Goal: Task Accomplishment & Management: Complete application form

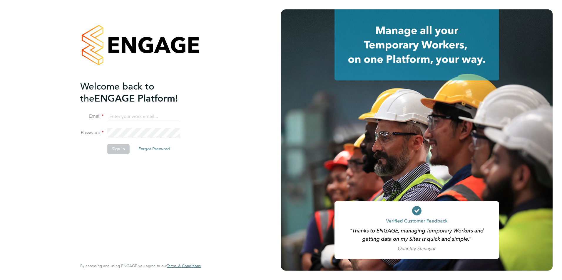
type input "[EMAIL_ADDRESS][DOMAIN_NAME]"
click at [114, 148] on button "Sign In" at bounding box center [118, 148] width 22 height 9
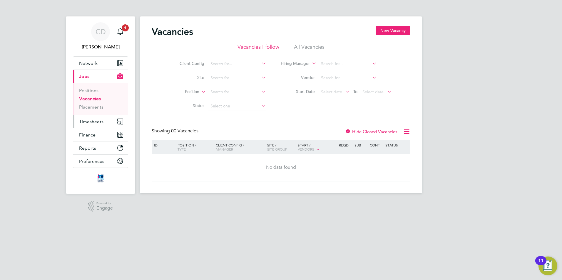
click at [89, 121] on span "Timesheets" at bounding box center [91, 122] width 24 height 6
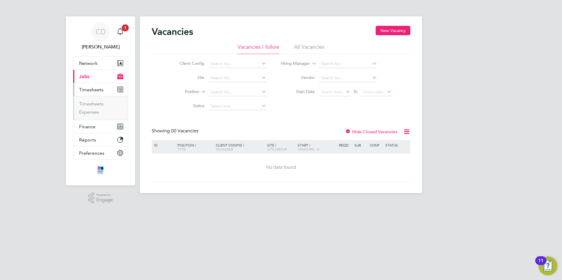
click at [83, 100] on ul "Timesheets Expenses" at bounding box center [100, 108] width 55 height 24
click at [83, 101] on link "Timesheets" at bounding box center [91, 104] width 24 height 6
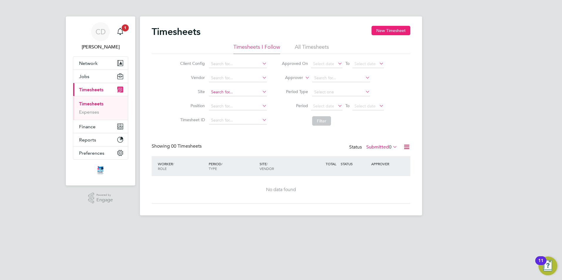
click at [222, 94] on input at bounding box center [238, 92] width 58 height 8
click at [225, 98] on b "Clydach" at bounding box center [219, 100] width 16 height 5
type input "Clydach ALN (26CC05)"
click at [323, 123] on button "Filter" at bounding box center [321, 120] width 19 height 9
click at [389, 148] on span "0" at bounding box center [390, 147] width 3 height 6
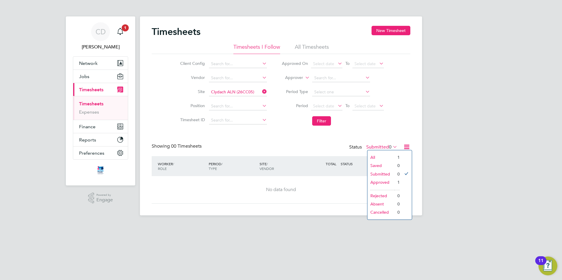
click at [383, 184] on li "Approved" at bounding box center [380, 182] width 27 height 8
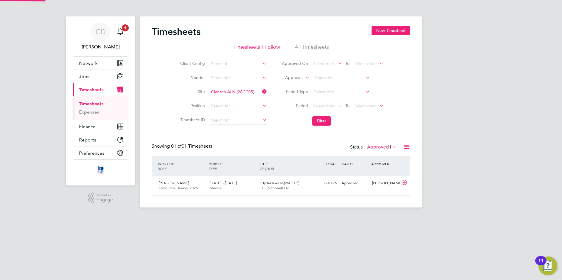
scroll to position [15, 51]
click at [389, 147] on span "1" at bounding box center [390, 147] width 3 height 6
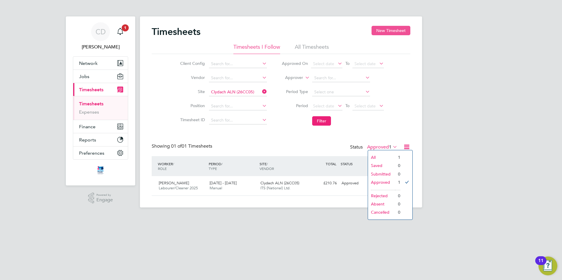
click at [380, 31] on button "New Timesheet" at bounding box center [390, 30] width 39 height 9
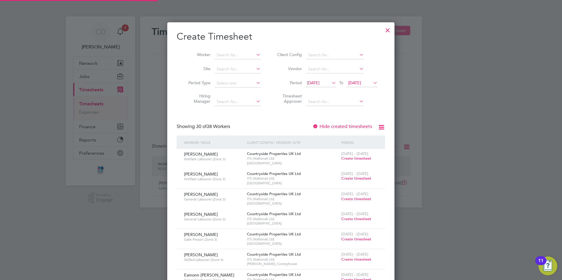
scroll to position [924, 227]
click at [330, 83] on icon at bounding box center [330, 83] width 0 height 8
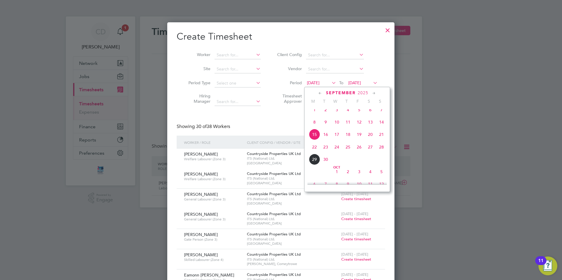
click at [314, 152] on span "22" at bounding box center [314, 147] width 11 height 11
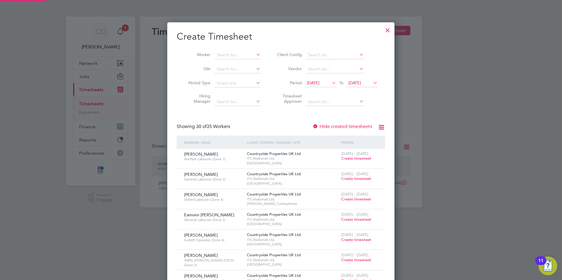
scroll to position [765, 227]
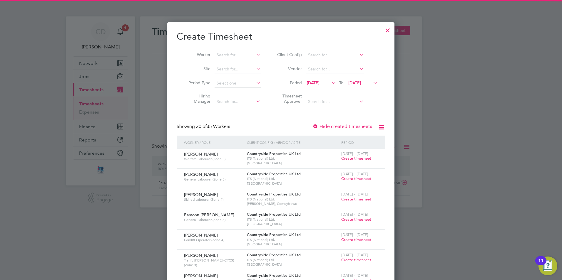
click at [372, 82] on icon at bounding box center [372, 83] width 0 height 8
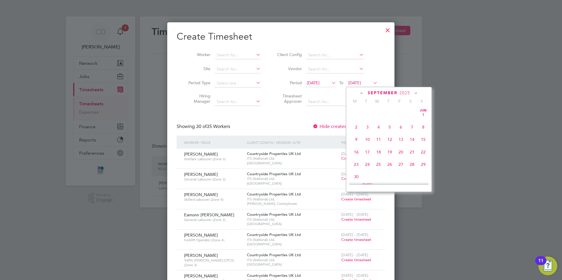
scroll to position [216, 0]
click at [400, 139] on span "26" at bounding box center [400, 134] width 11 height 11
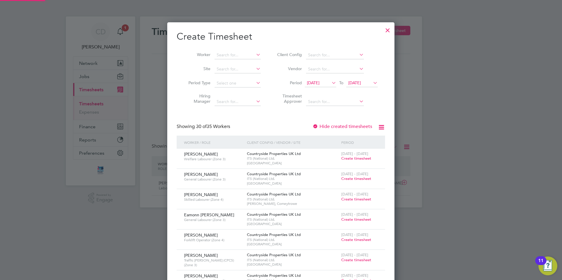
scroll to position [765, 227]
click at [230, 67] on input at bounding box center [237, 69] width 46 height 8
click at [230, 73] on li "Clydac h ALN (26CC05)" at bounding box center [238, 77] width 48 height 8
type input "Clydach ALN (26CC05)"
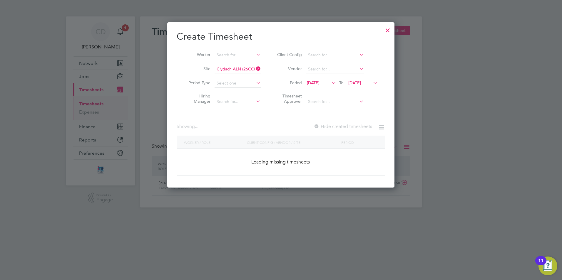
scroll to position [158, 227]
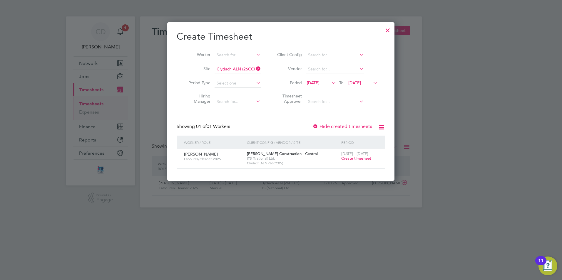
click at [347, 159] on span "Create timesheet" at bounding box center [356, 158] width 30 height 5
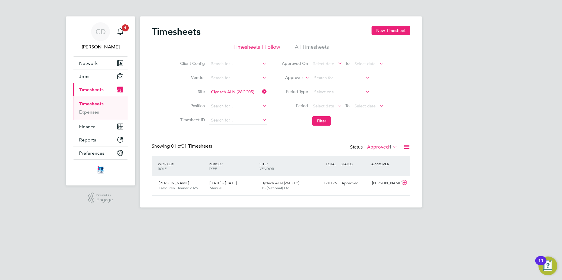
scroll to position [15, 51]
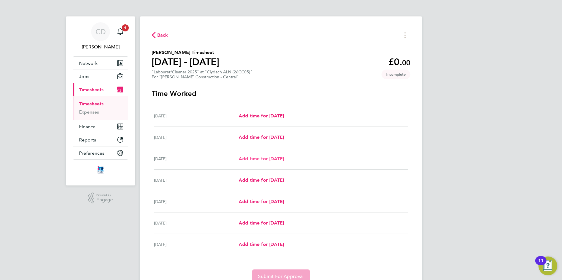
click at [257, 158] on span "Add time for [DATE]" at bounding box center [260, 159] width 45 height 6
select select "30"
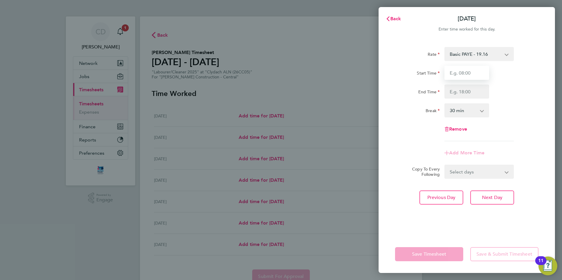
click at [460, 71] on input "Start Time" at bounding box center [466, 73] width 45 height 14
type input "07:30"
click at [456, 87] on input "End Time" at bounding box center [466, 92] width 45 height 14
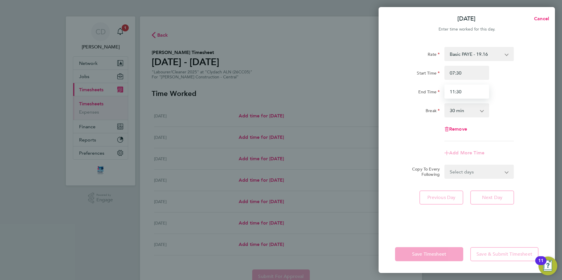
type input "11:30"
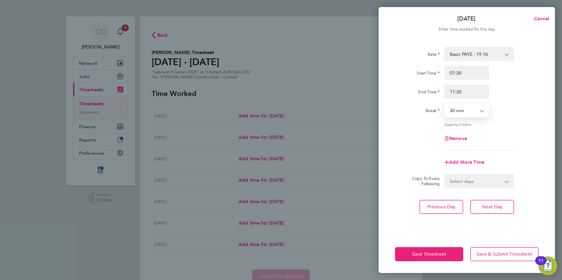
click at [466, 113] on select "0 min 15 min 30 min 45 min 60 min 75 min 90 min" at bounding box center [463, 110] width 36 height 13
select select "0"
click at [445, 104] on select "0 min 15 min 30 min 45 min 60 min 75 min 90 min" at bounding box center [463, 110] width 36 height 13
click at [486, 205] on span "Next Day" at bounding box center [492, 207] width 20 height 6
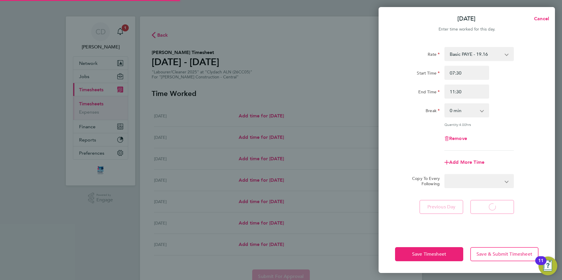
select select "30"
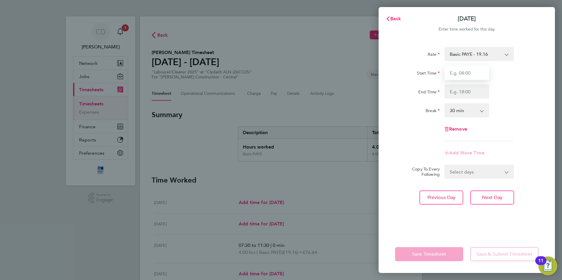
click at [448, 76] on input "Start Time" at bounding box center [466, 73] width 45 height 14
type input "07:20"
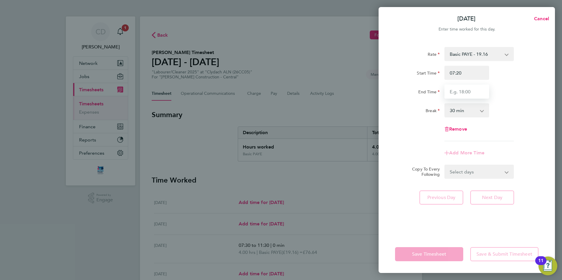
click at [457, 89] on input "End Time" at bounding box center [466, 92] width 45 height 14
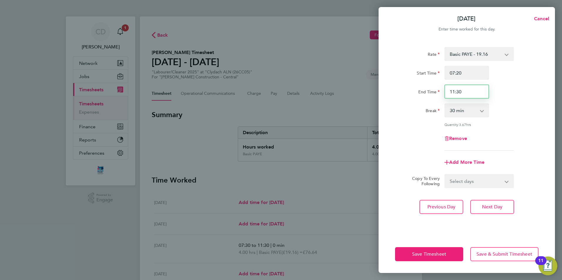
type input "11:30"
click at [464, 111] on select "0 min 15 min 30 min 45 min 60 min 75 min 90 min" at bounding box center [463, 110] width 36 height 13
select select "0"
click at [445, 104] on select "0 min 15 min 30 min 45 min 60 min 75 min 90 min" at bounding box center [463, 110] width 36 height 13
click at [488, 212] on button "Next Day" at bounding box center [492, 207] width 44 height 14
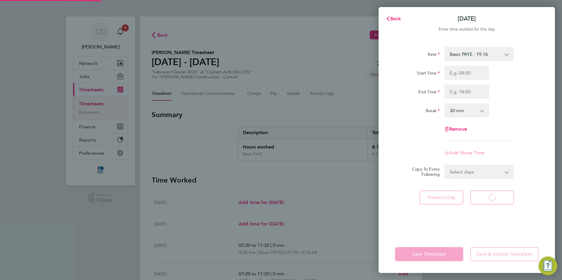
select select "30"
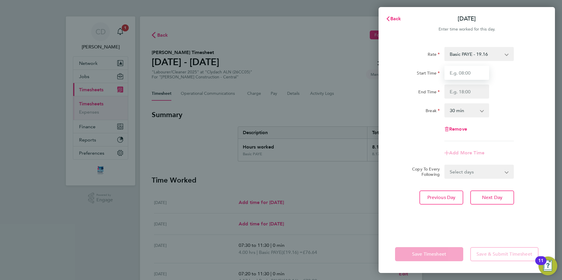
click at [453, 73] on input "Start Time" at bounding box center [466, 73] width 45 height 14
type input "08:00"
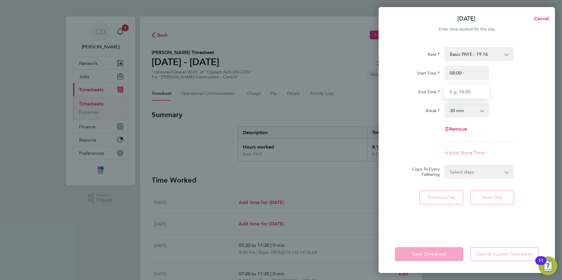
click at [450, 90] on input "End Time" at bounding box center [466, 92] width 45 height 14
type input "12:00"
click at [470, 111] on select "0 min 15 min 30 min 45 min 60 min 75 min 90 min" at bounding box center [463, 110] width 36 height 13
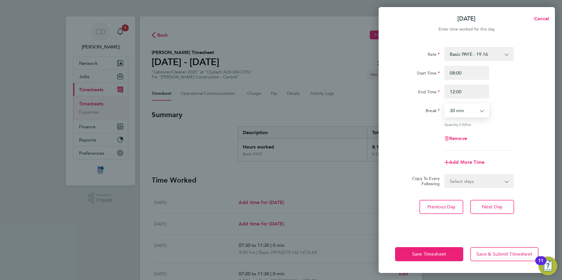
select select "0"
click at [445, 104] on select "0 min 15 min 30 min 45 min 60 min 75 min 90 min" at bounding box center [463, 110] width 36 height 13
click at [486, 203] on button "Next Day" at bounding box center [492, 207] width 44 height 14
select select "30"
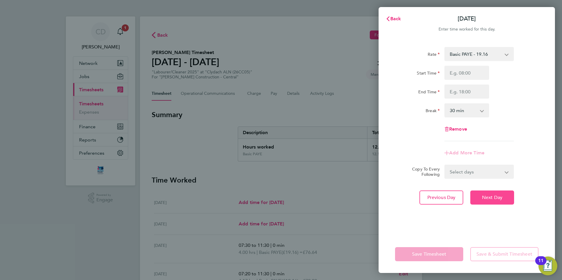
drag, startPoint x: 483, startPoint y: 201, endPoint x: 477, endPoint y: 204, distance: 6.6
click at [477, 204] on button "Next Day" at bounding box center [492, 198] width 44 height 14
select select "30"
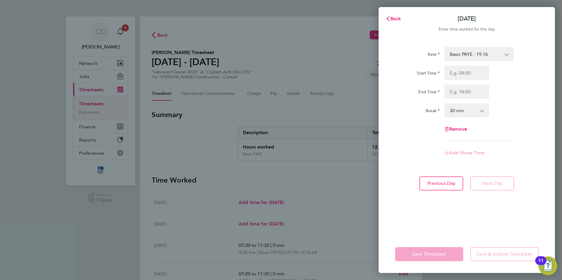
click at [435, 263] on div "Save Timesheet Save & Submit Timesheet" at bounding box center [466, 255] width 176 height 38
click at [421, 250] on app-form-button "Save Timesheet" at bounding box center [431, 254] width 72 height 14
click at [432, 185] on span "Previous Day" at bounding box center [441, 184] width 28 height 6
select select "30"
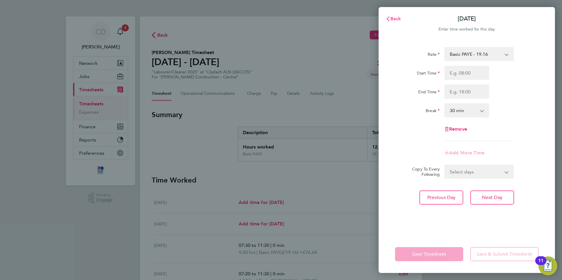
click at [387, 18] on icon "button" at bounding box center [387, 18] width 3 height 5
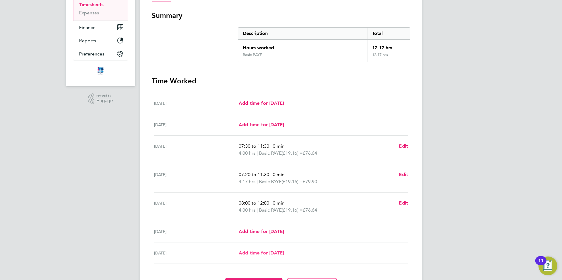
scroll to position [135, 0]
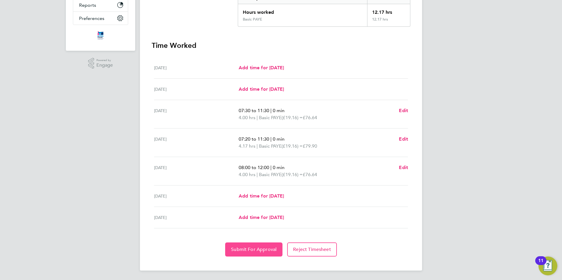
click at [252, 247] on span "Submit For Approval" at bounding box center [254, 250] width 46 height 6
